Goal: Transaction & Acquisition: Purchase product/service

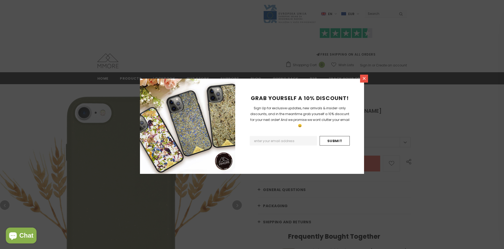
click at [364, 78] on icon at bounding box center [364, 78] width 3 height 3
